Goal: Ask a question

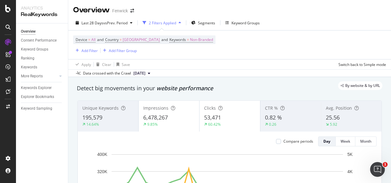
scroll to position [764, 0]
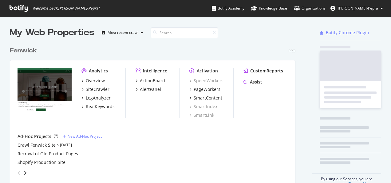
scroll to position [140, 286]
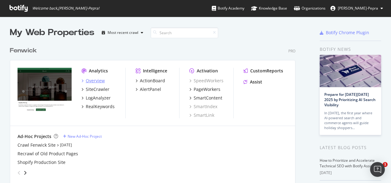
click at [94, 81] on div "Overview" at bounding box center [95, 81] width 19 height 6
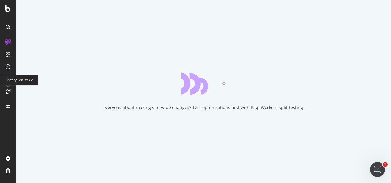
click at [7, 93] on icon at bounding box center [8, 91] width 5 height 5
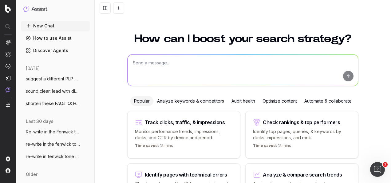
scroll to position [50, 0]
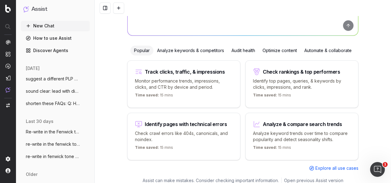
click at [161, 66] on div "Track clicks, traffic, & impressions Monitor performance trends, impressions, c…" at bounding box center [183, 83] width 113 height 47
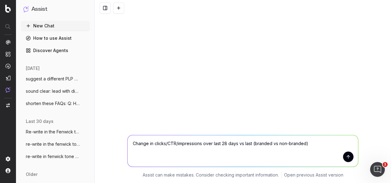
scroll to position [0, 0]
click at [7, 89] on img at bounding box center [8, 89] width 5 height 5
click at [202, 142] on textarea "Change in clicks/CTR/impressions over last 28 days vs last (branded vs non-bran…" at bounding box center [243, 150] width 231 height 31
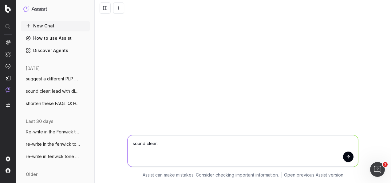
paste textarea "Hi [PERSON_NAME], would it be possible to share with me the document/s where th…"
type textarea "sound clear: Hi [PERSON_NAME], would it be possible to share with me the docume…"
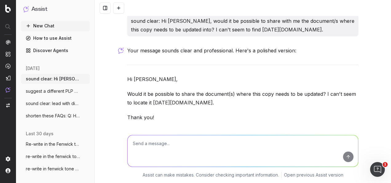
scroll to position [33, 0]
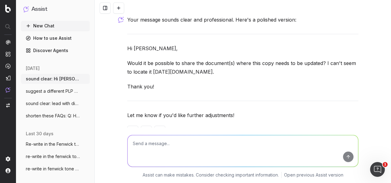
drag, startPoint x: 163, startPoint y: 84, endPoint x: 122, endPoint y: 45, distance: 57.0
click at [125, 45] on div "sound clear: Hi [PERSON_NAME], would it be possible to share with me the docume…" at bounding box center [243, 64] width 236 height 163
copy div "Hi [PERSON_NAME], Would it be possible to share the document(s) where this copy…"
click at [193, 153] on textarea at bounding box center [243, 150] width 231 height 31
paste textarea "Hi [PERSON_NAME], would it be possible to share the links / document(s) where t…"
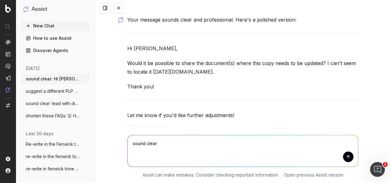
type textarea "sound clear: Hi [PERSON_NAME], would it be possible to share the links / docume…"
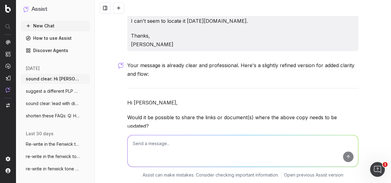
scroll to position [264, 0]
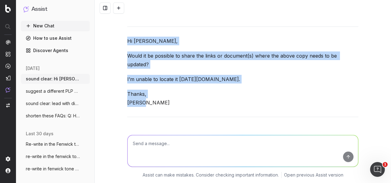
drag, startPoint x: 136, startPoint y: 72, endPoint x: 125, endPoint y: 41, distance: 32.8
copy div "Hi [PERSON_NAME], Would it be possible to share the links or document(s) where …"
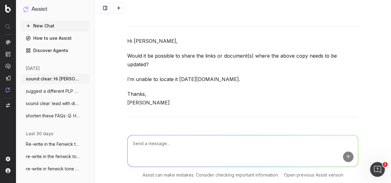
click at [181, 147] on textarea at bounding box center [243, 150] width 231 height 31
paste textarea "If you’re on a budget this Christmas, [PERSON_NAME] has the ultimate festive fi…"
type textarea "expand on this and re-write in the fenwick tone of voice: If you’re on a budget…"
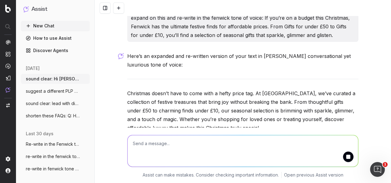
scroll to position [428, 0]
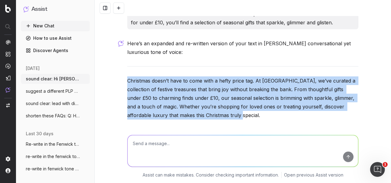
drag, startPoint x: 215, startPoint y: 106, endPoint x: 120, endPoint y: 69, distance: 102.5
click at [120, 69] on div "sound clear: Hi [PERSON_NAME], would it be possible to share with me the docume…" at bounding box center [243, 91] width 296 height 183
copy p "Christmas doesn’t have to come with a hefty price tag. At [GEOGRAPHIC_DATA], we…"
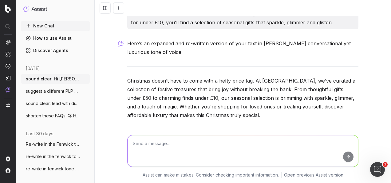
click at [229, 138] on textarea at bounding box center [243, 150] width 231 height 31
paste textarea "H2: Christmas doesn’t have to come with a hefty price tag. At [GEOGRAPHIC_DATA]…"
type textarea "generate a relevant H2 for this copy: H2: Christmas doesn’t have to come with a…"
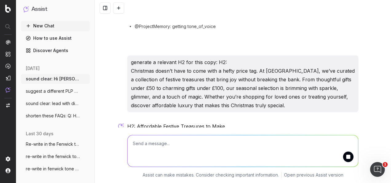
scroll to position [580, 0]
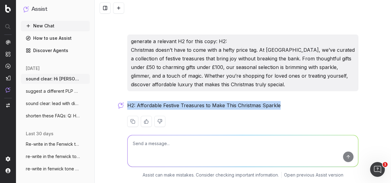
drag, startPoint x: 276, startPoint y: 94, endPoint x: 125, endPoint y: 95, distance: 151.3
click at [127, 101] on p "H2: Affordable Festive Treasures to Make This Christmas Sparkle" at bounding box center [242, 105] width 231 height 9
copy p "H2: Affordable Festive Treasures to Make This Christmas Sparkle"
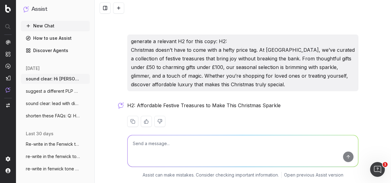
click at [175, 155] on textarea at bounding box center [243, 150] width 231 height 31
type textarea "h2's are seo terms for sub paragraphs?"
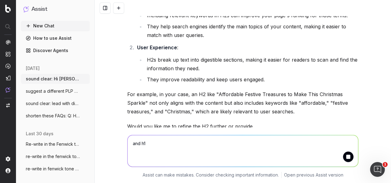
scroll to position [797, 0]
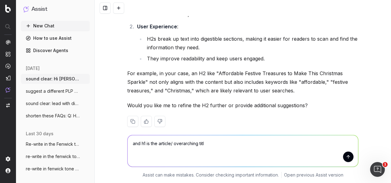
type textarea "and h1 is the article/ overarching title"
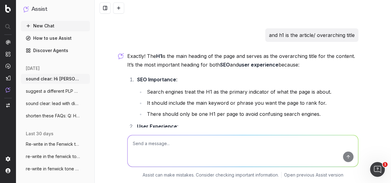
scroll to position [1019, 0]
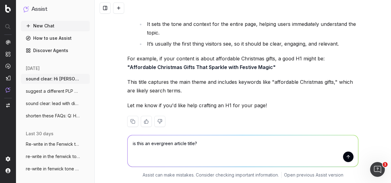
paste textarea "H1: Christmas Shop"
type textarea "is this an evergreen article title? H1: Christmas Shop"
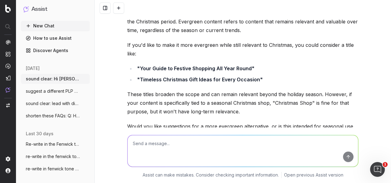
scroll to position [1200, 0]
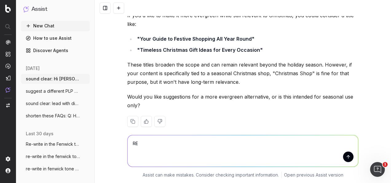
type textarea "R"
paste textarea "For parties larger than 6 people, please contact: [PERSON_NAME][EMAIL_ADDRESS][…"
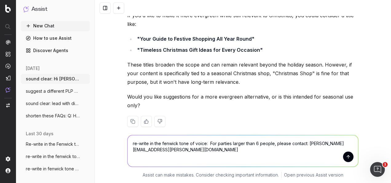
type textarea "re-write in the fenwick tone of voice: For parties larger than 6 people, please…"
click at [347, 156] on button "submit" at bounding box center [348, 156] width 10 height 10
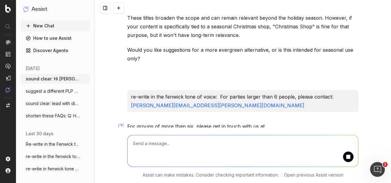
scroll to position [1276, 0]
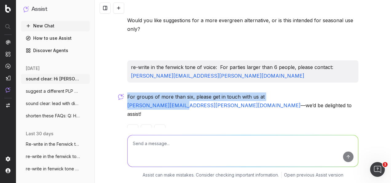
drag, startPoint x: 300, startPoint y: 85, endPoint x: 125, endPoint y: 85, distance: 174.7
click at [127, 92] on p "For groups of more than six, please get in touch with us at [PERSON_NAME][EMAIL…" at bounding box center [242, 105] width 231 height 26
copy p "For groups of more than six, please get in touch with us at [PERSON_NAME][EMAIL…"
